Goal: Find contact information: Find contact information

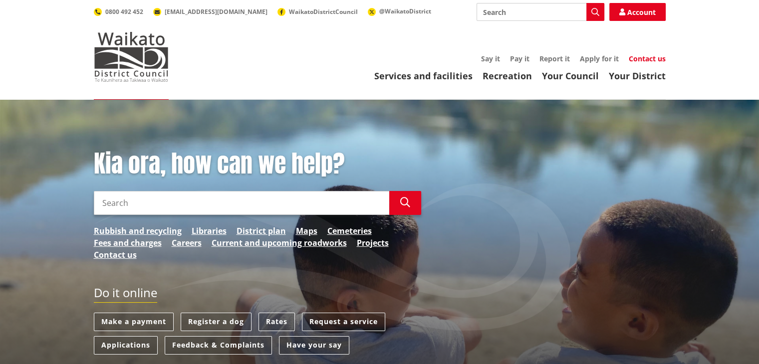
click at [650, 58] on link "Contact us" at bounding box center [647, 58] width 37 height 9
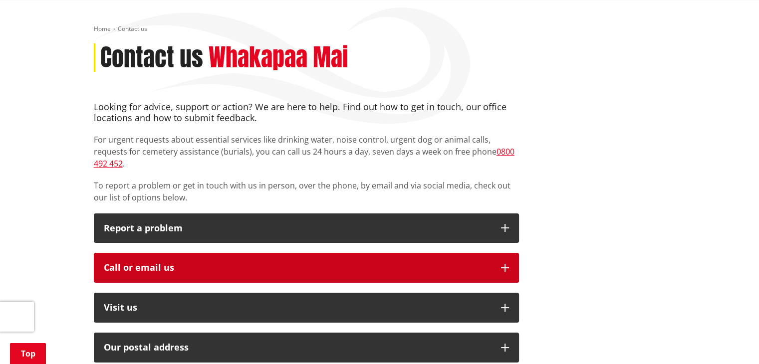
scroll to position [200, 0]
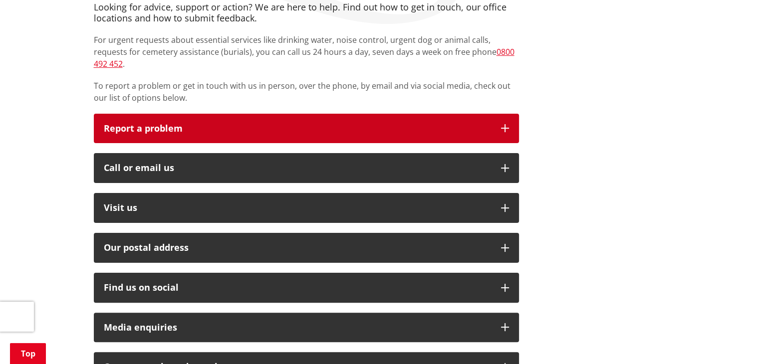
click at [506, 124] on icon "button" at bounding box center [505, 128] width 8 height 8
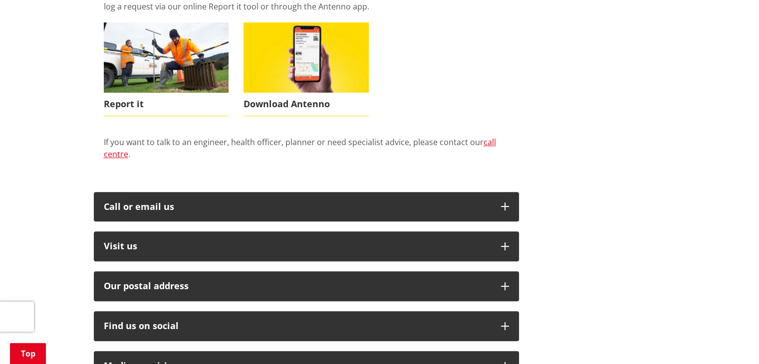
scroll to position [399, 0]
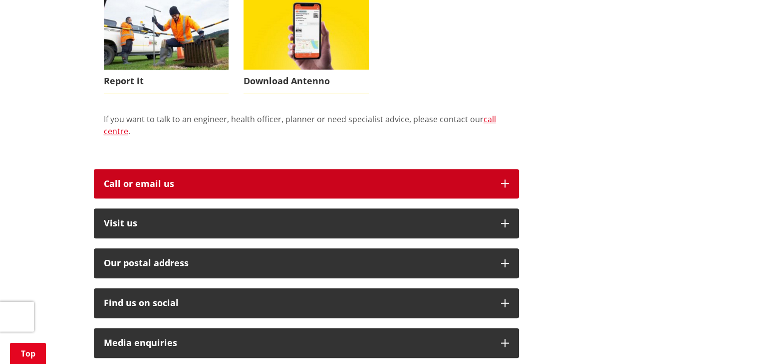
click at [507, 180] on icon "button" at bounding box center [505, 184] width 8 height 8
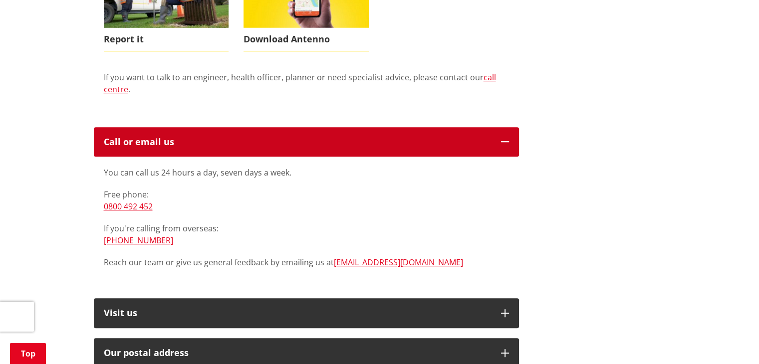
scroll to position [549, 0]
